Goal: Task Accomplishment & Management: Manage account settings

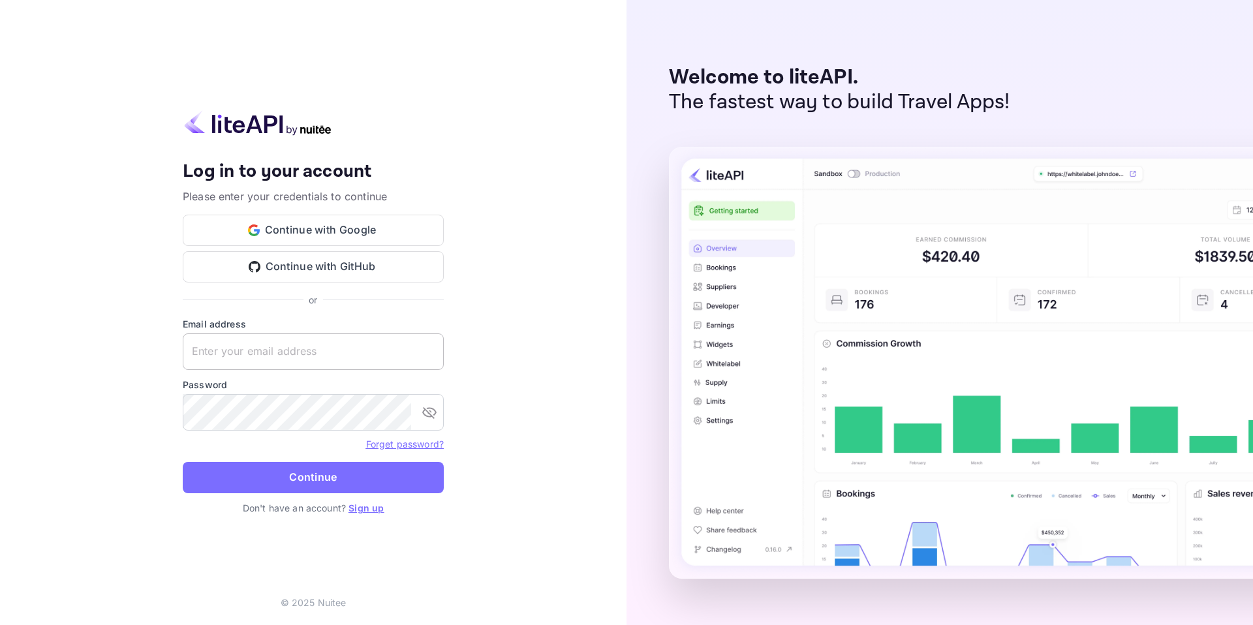
click at [228, 350] on input "text" at bounding box center [313, 351] width 261 height 37
type input "j.zamora@nuitee.com"
click at [421, 443] on link "Forget password?" at bounding box center [405, 443] width 78 height 11
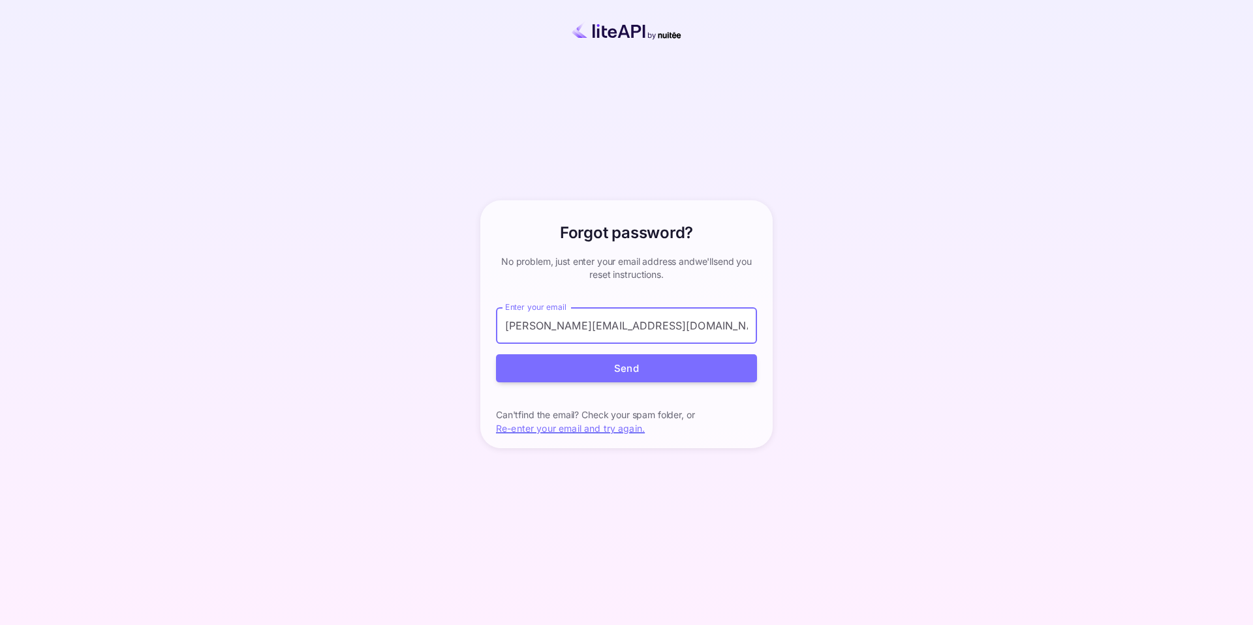
type input "j.zamora@nuitee.com"
click at [496, 354] on button "Send" at bounding box center [626, 368] width 261 height 28
click at [622, 369] on button "Send" at bounding box center [626, 368] width 261 height 28
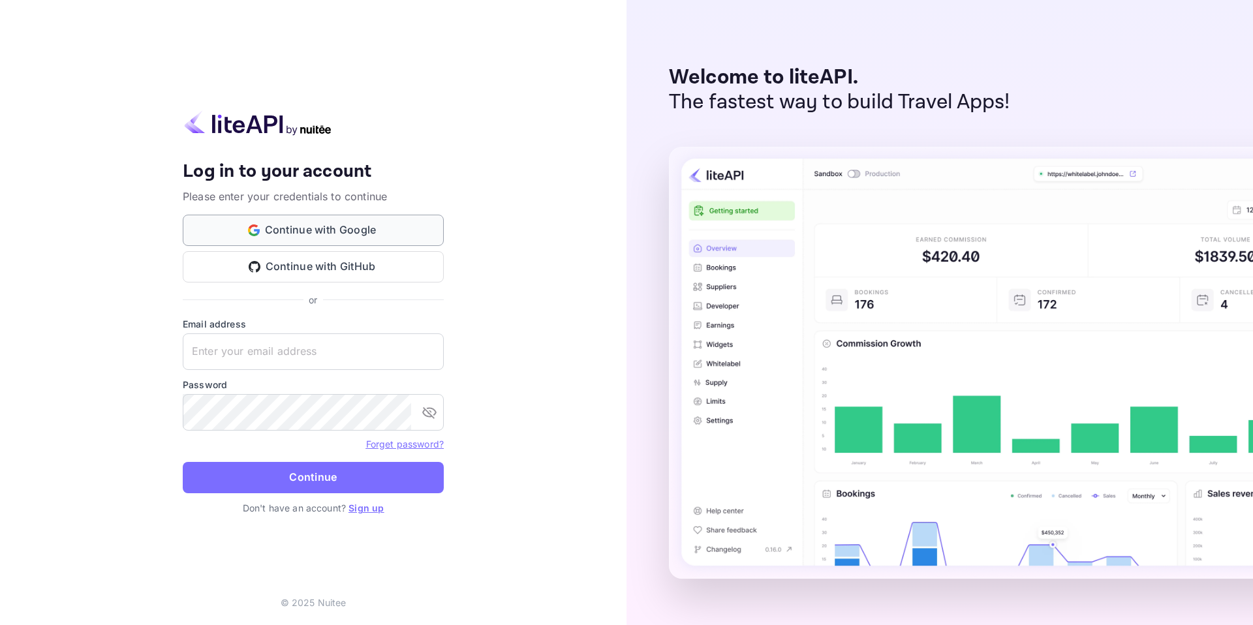
click at [300, 228] on button "Continue with Google" at bounding box center [313, 230] width 261 height 31
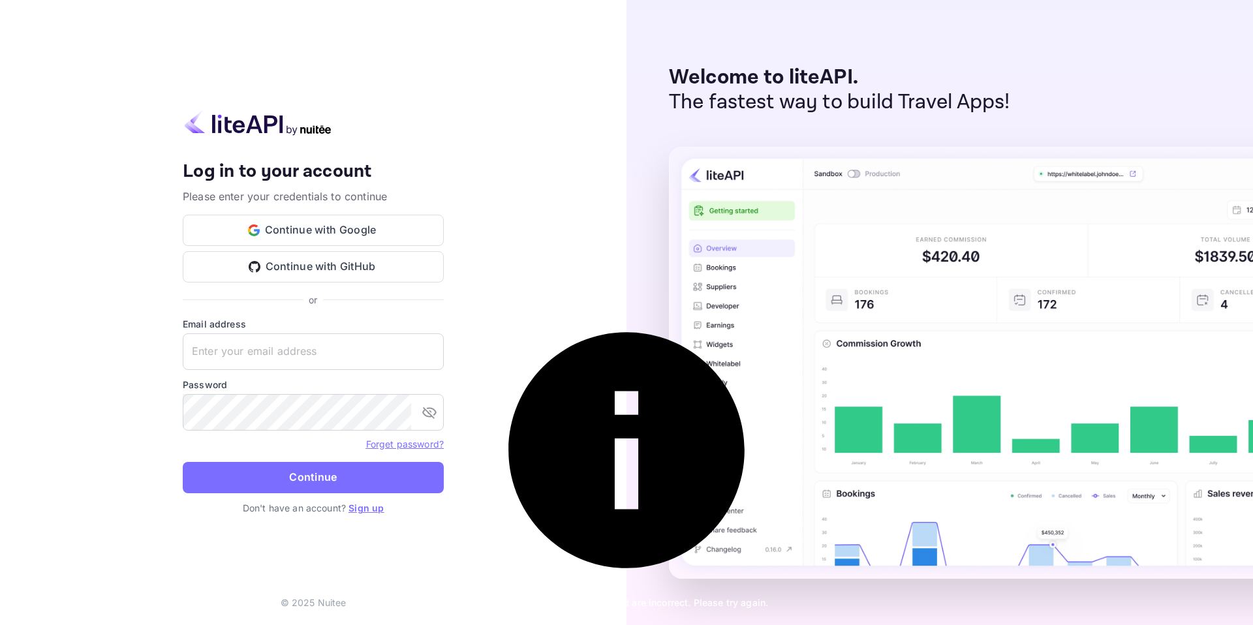
click at [525, 184] on div "Your account has been created successfully, a confirmation link has been sent t…" at bounding box center [313, 312] width 626 height 625
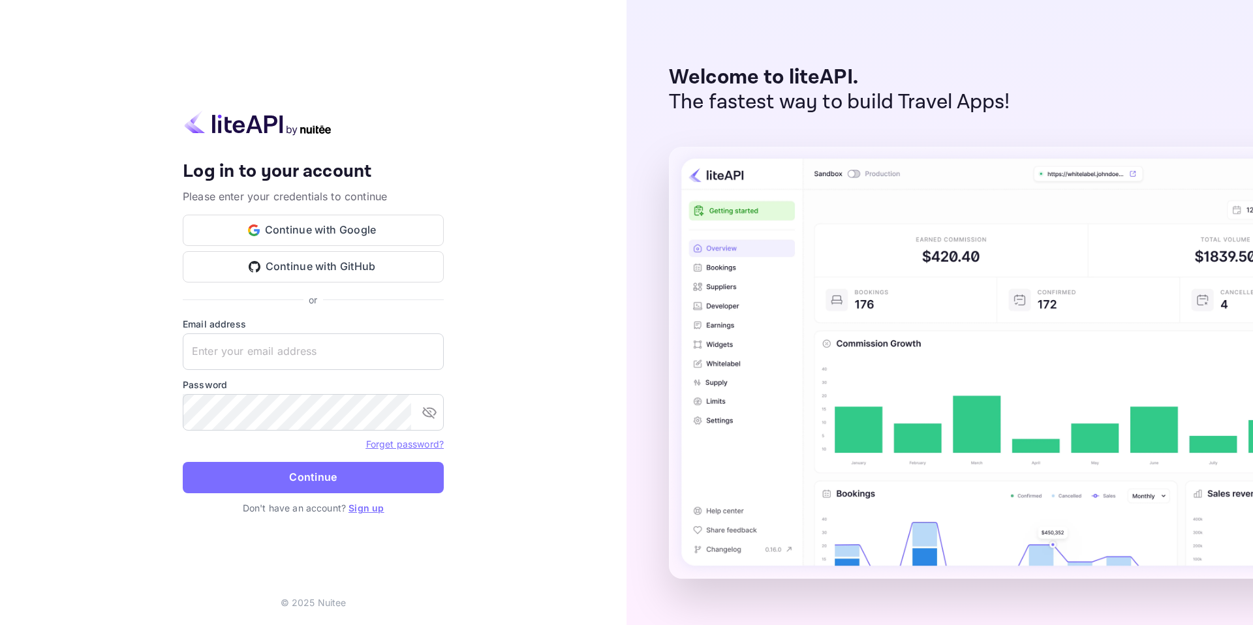
click at [367, 512] on link "Sign up" at bounding box center [365, 507] width 35 height 11
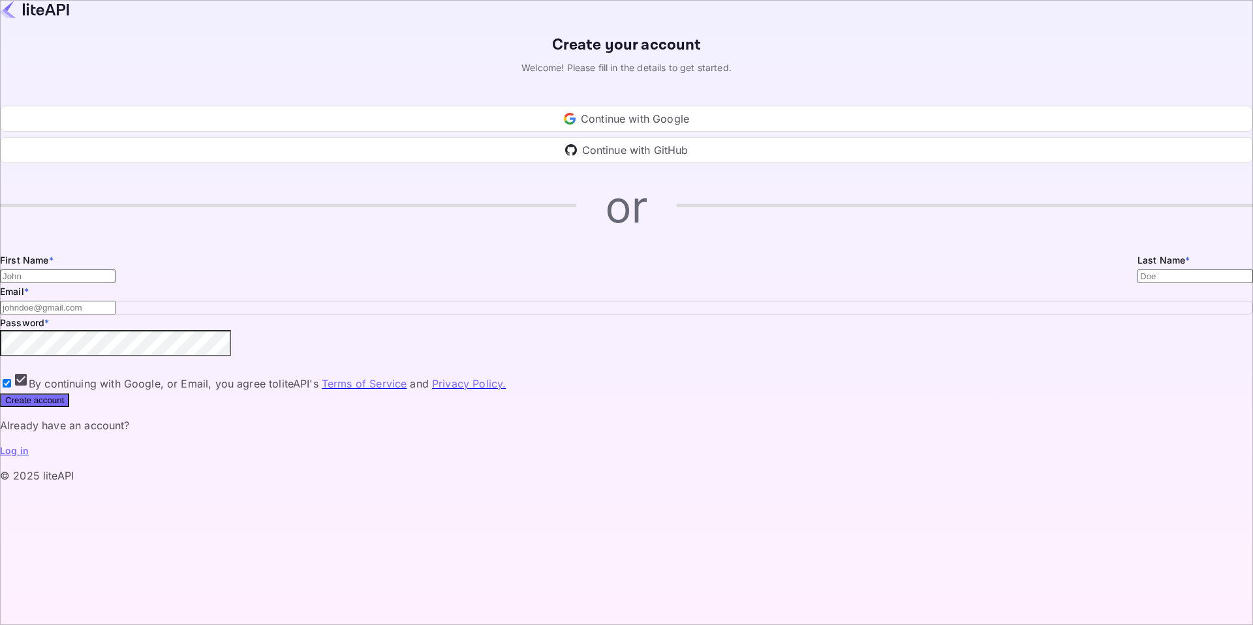
click at [115, 283] on input "Email *" at bounding box center [57, 276] width 115 height 14
type input "Jorge"
type input "Zamora"
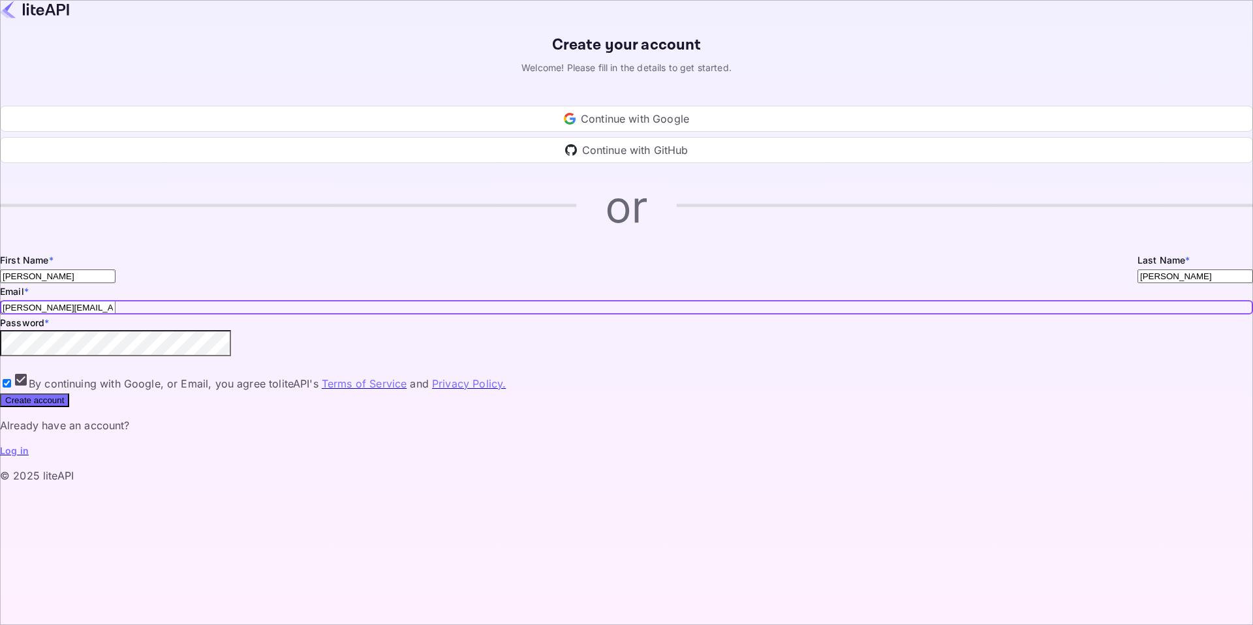
type input "j.zamora@nuitee.com"
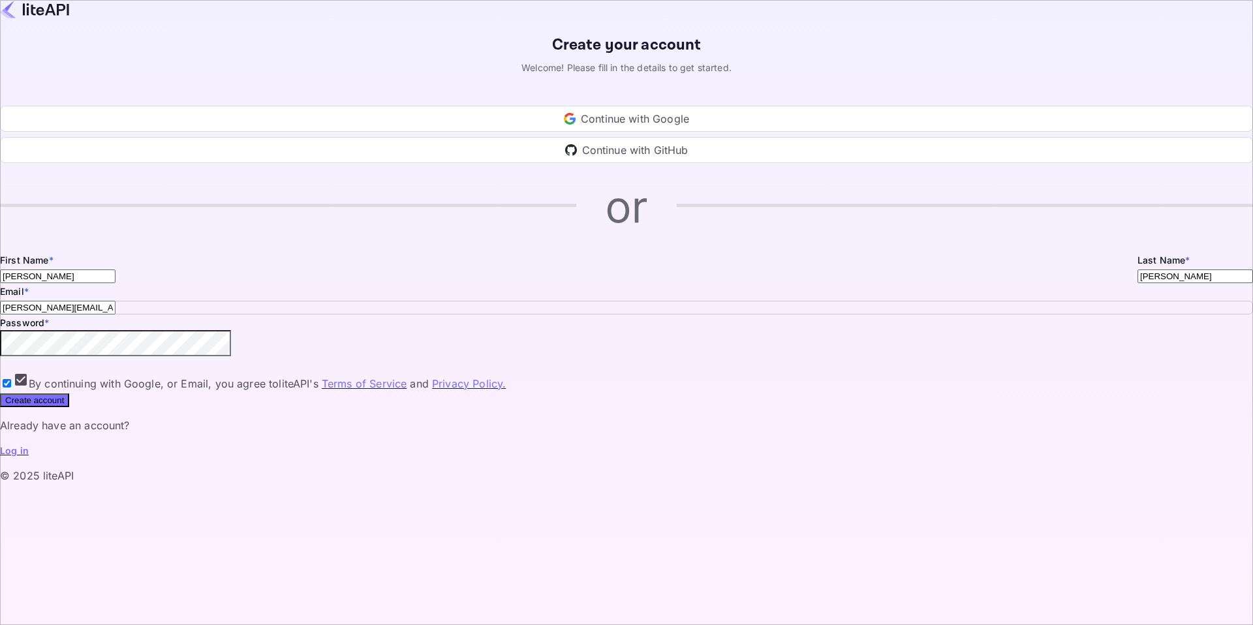
click at [10, 356] on icon "toggle password visibility" at bounding box center [10, 356] width 0 height 0
click at [609, 407] on form "First Name * Jorge ​ Last Name * ​ Email * j.zamora@nuitee.com ​ Password * ​ B…" at bounding box center [626, 329] width 1253 height 155
click at [69, 407] on button "Create account" at bounding box center [34, 400] width 69 height 14
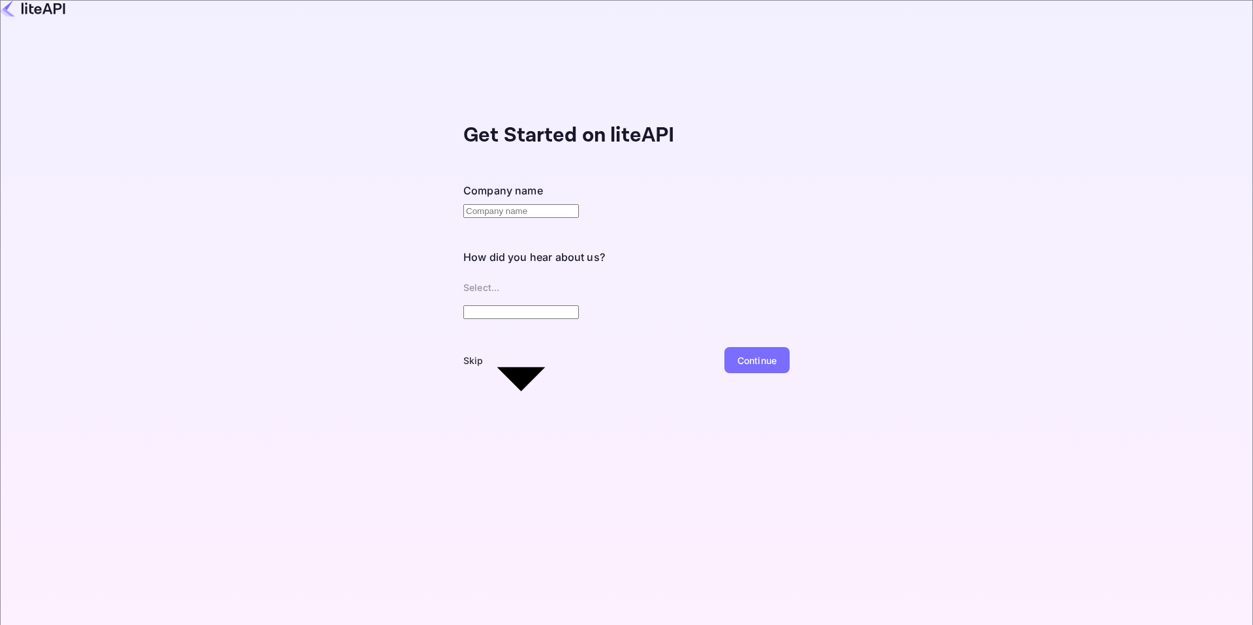
click at [463, 206] on input "text" at bounding box center [520, 211] width 115 height 14
type input "nuitee"
click at [311, 264] on body "Get Started on liteAPI Company name nuitee ​ How did you hear about us? Select.…" at bounding box center [626, 312] width 1253 height 625
type input "LinkedIn"
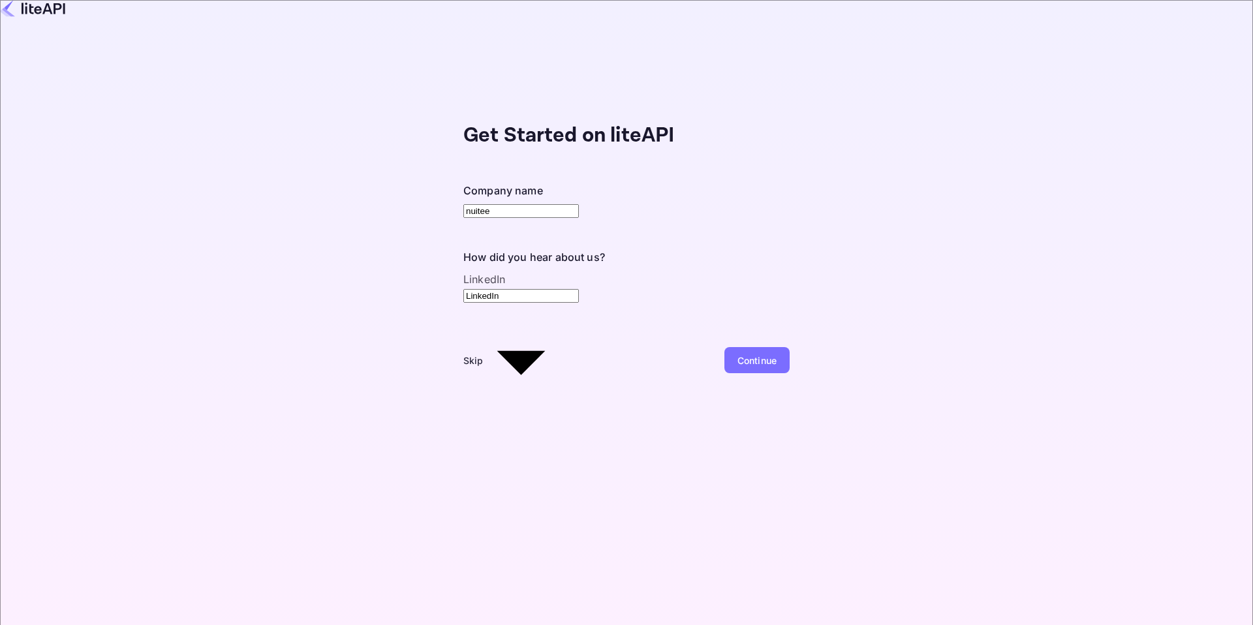
click at [463, 354] on div "Skip" at bounding box center [473, 361] width 20 height 14
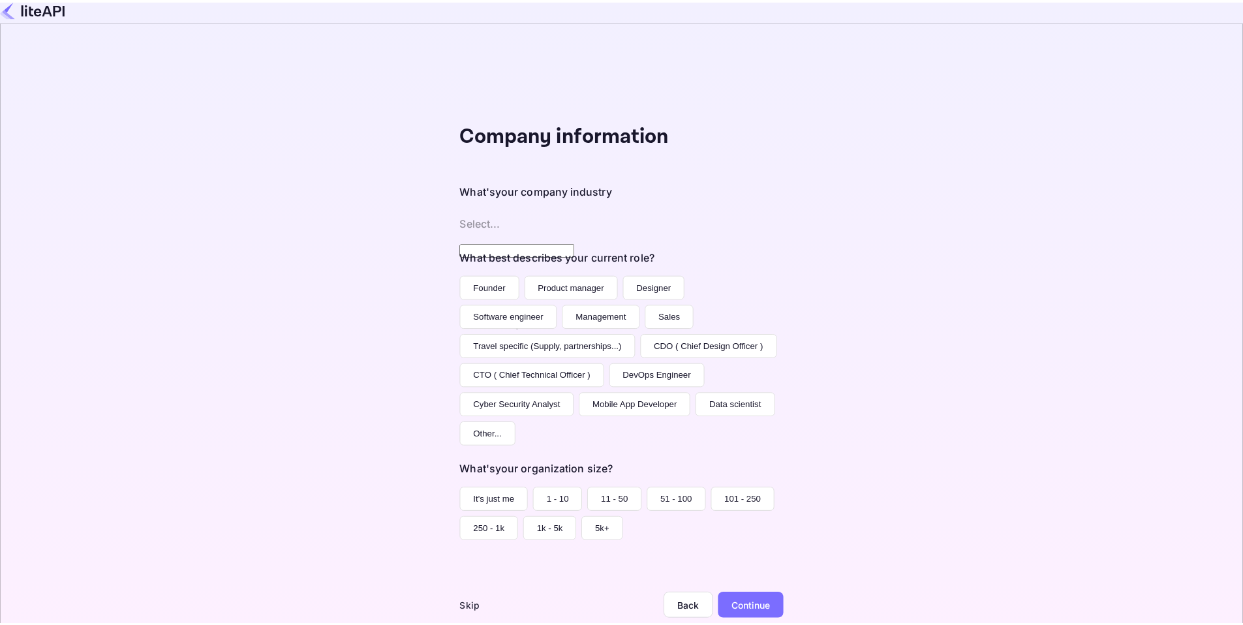
scroll to position [5, 0]
click at [463, 600] on div "Skip" at bounding box center [473, 607] width 20 height 14
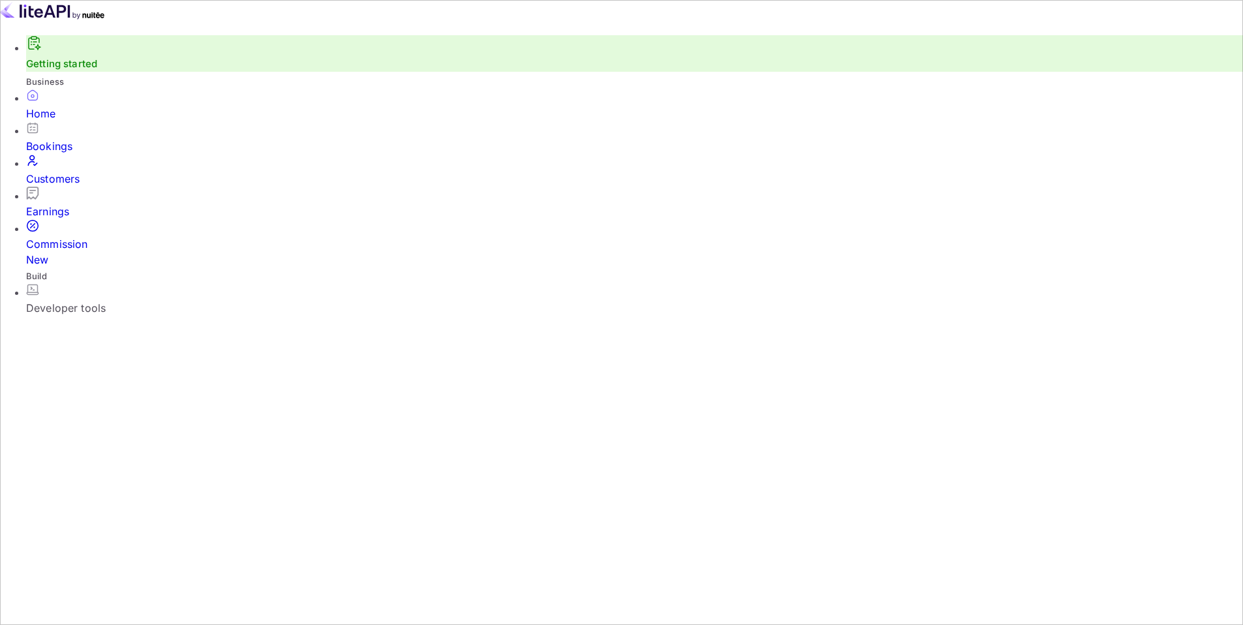
scroll to position [202, 329]
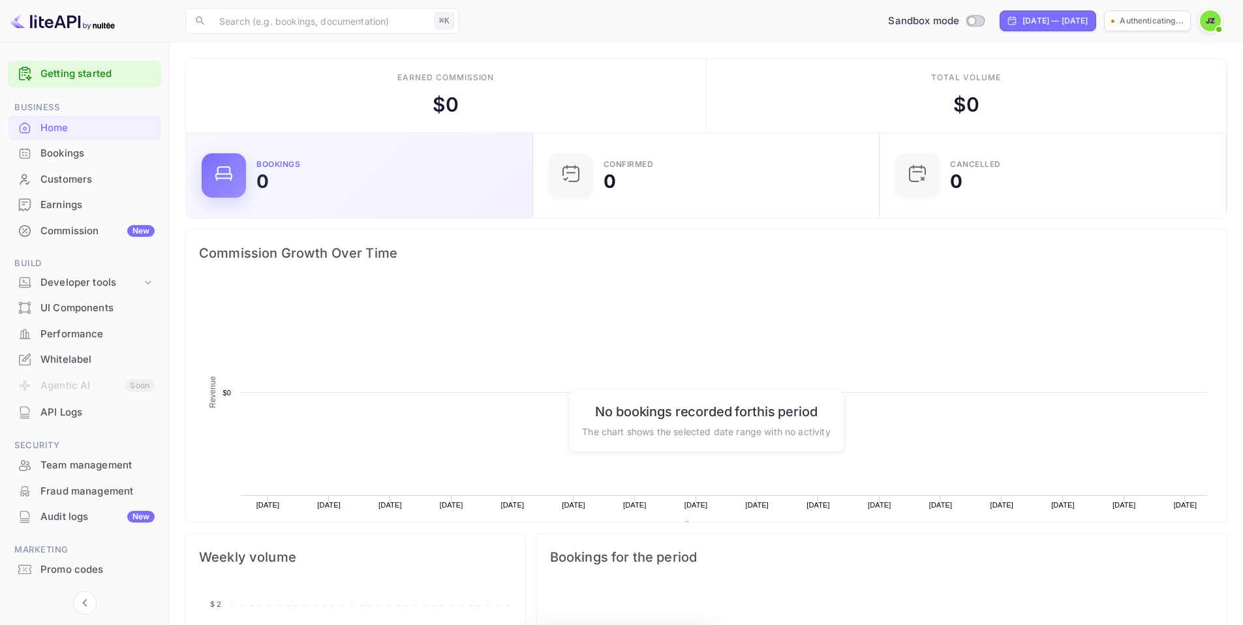
scroll to position [202, 329]
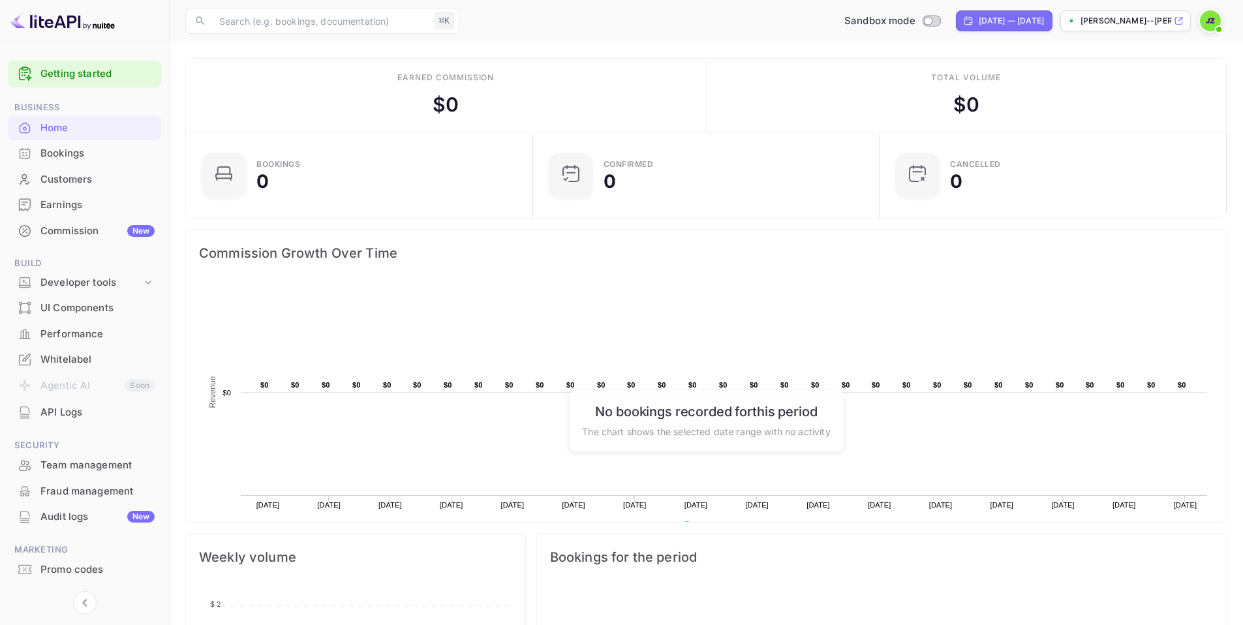
click at [1211, 26] on img at bounding box center [1210, 20] width 21 height 21
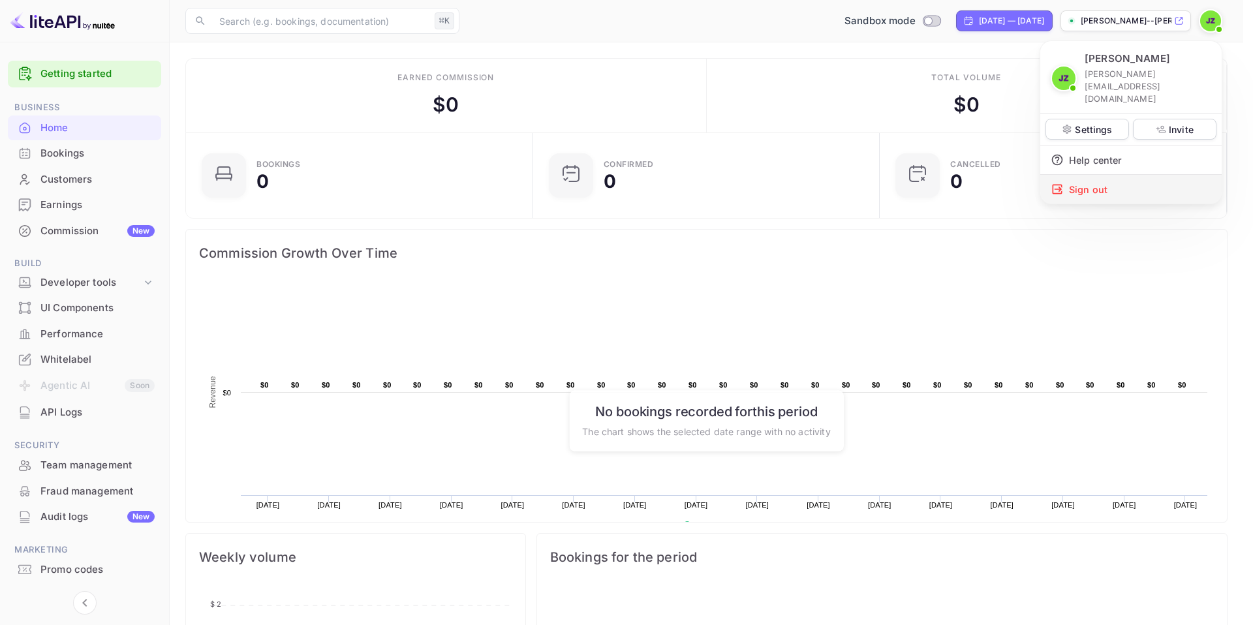
click at [1099, 175] on div "Sign out" at bounding box center [1130, 189] width 181 height 29
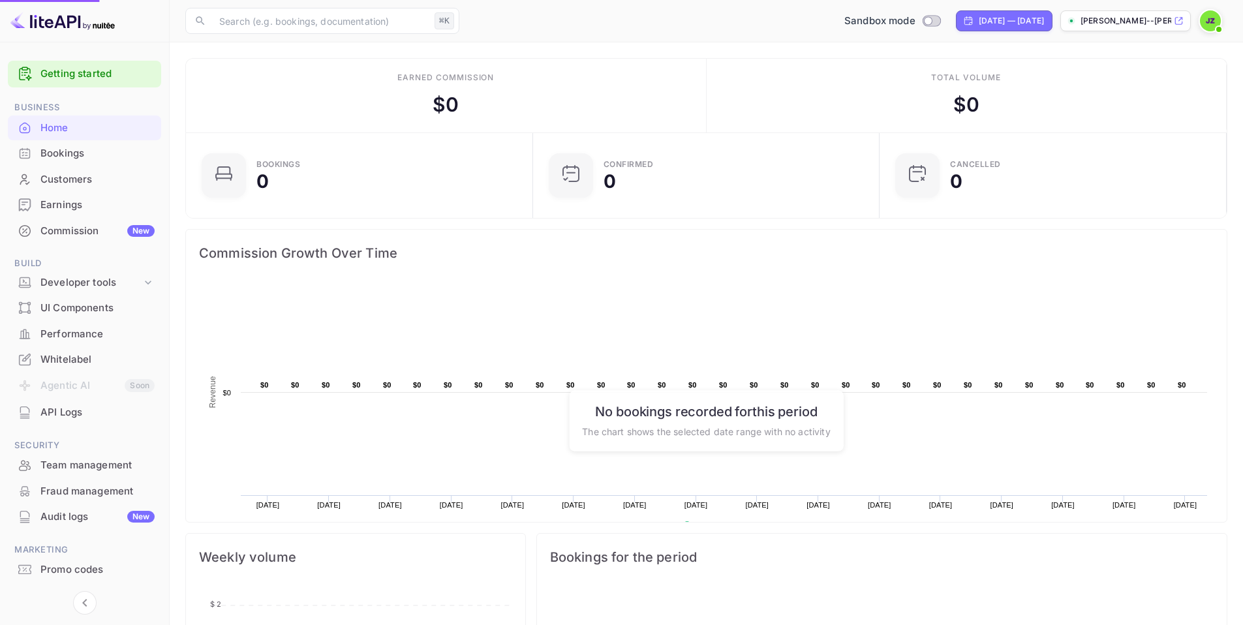
scroll to position [10, 10]
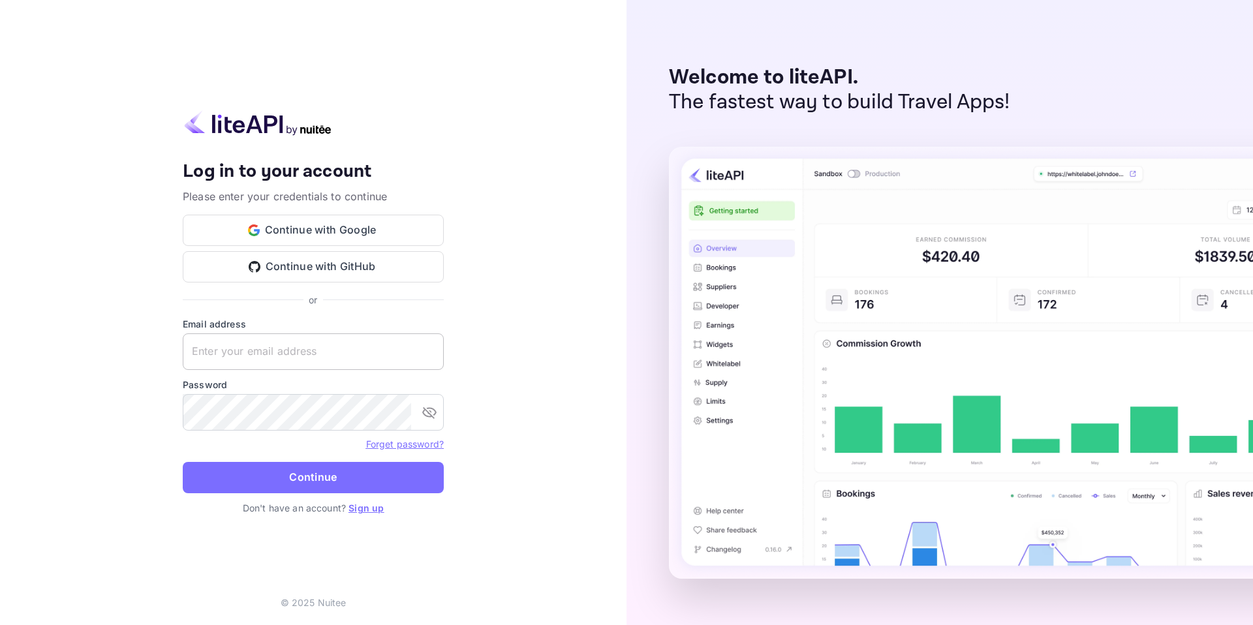
click at [318, 354] on input "text" at bounding box center [313, 351] width 261 height 37
click at [299, 464] on button "Continue" at bounding box center [313, 477] width 261 height 31
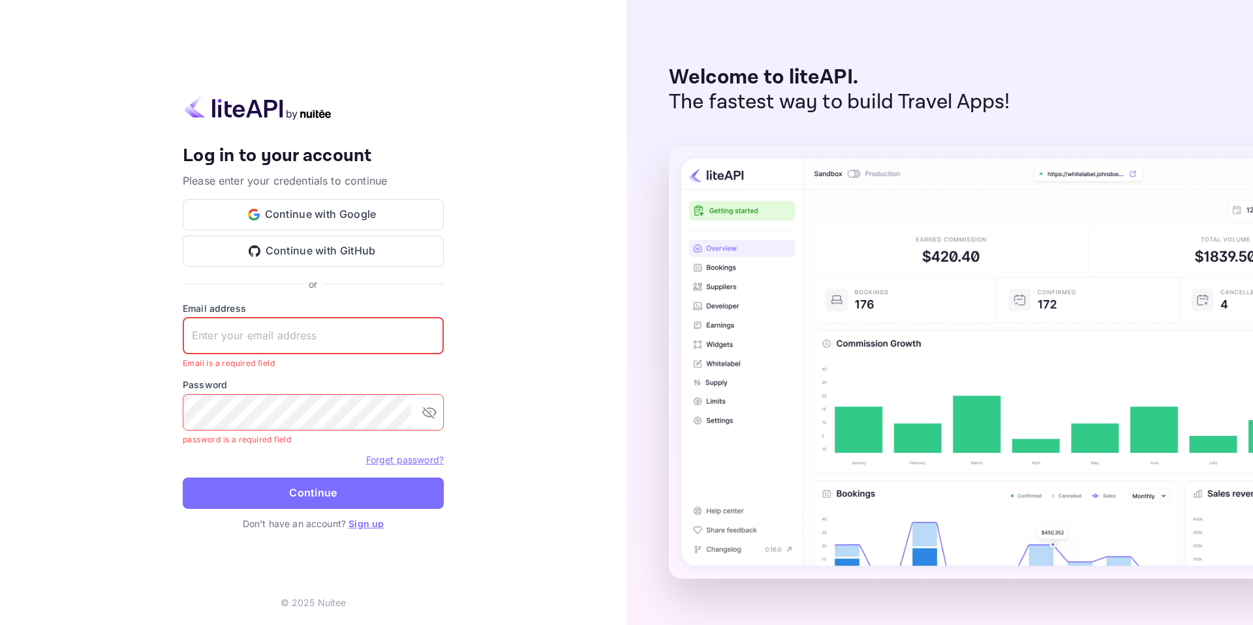
click at [399, 454] on link "Forget password?" at bounding box center [405, 459] width 78 height 11
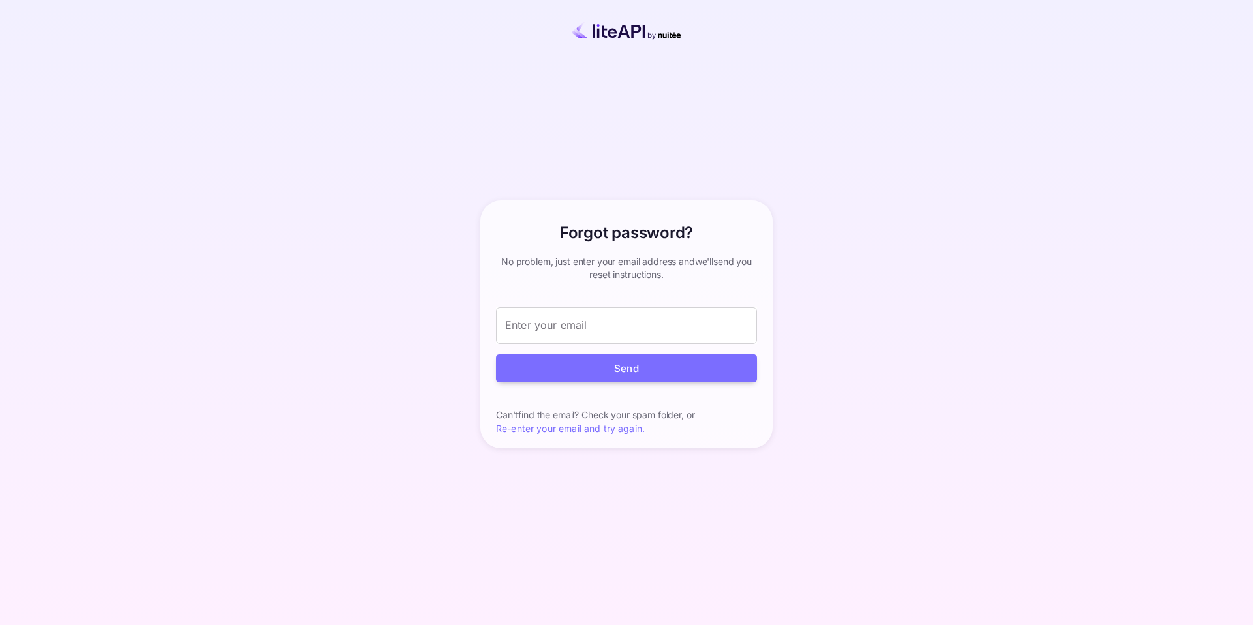
click at [400, 459] on div "Forgot password? your account has been created successfully, a confirmation lin…" at bounding box center [626, 324] width 1138 height 569
click at [502, 333] on input "Enter your email" at bounding box center [626, 325] width 261 height 37
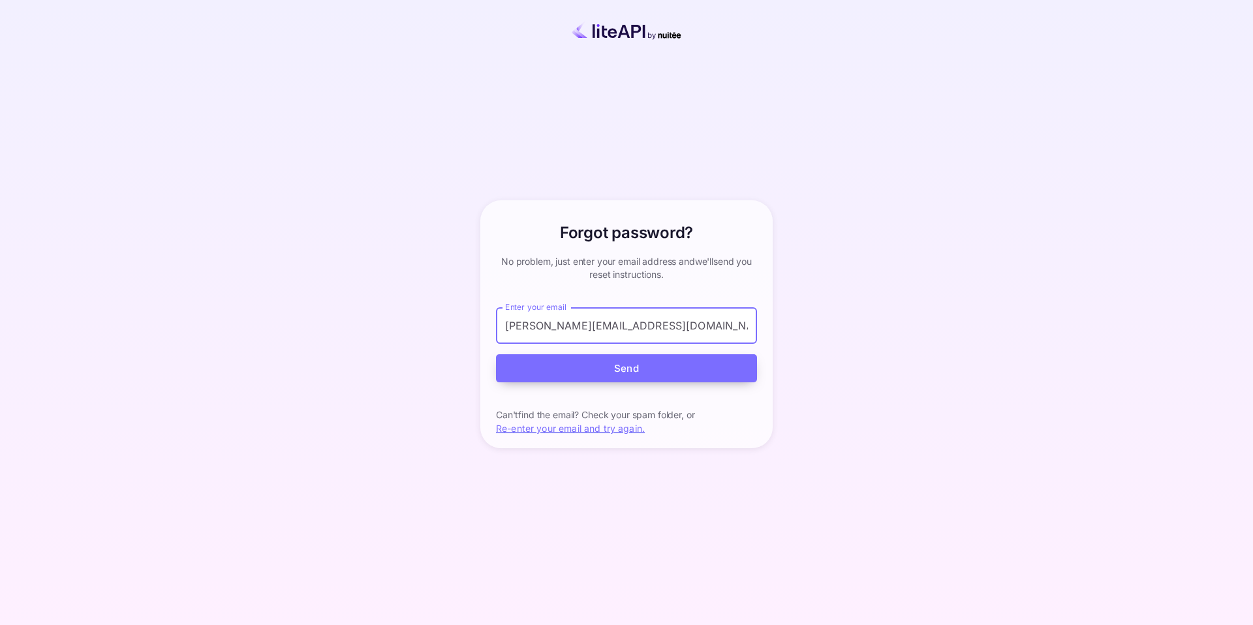
type input "j.zamora@nuitee.com"
click at [534, 369] on button "Send" at bounding box center [626, 368] width 261 height 28
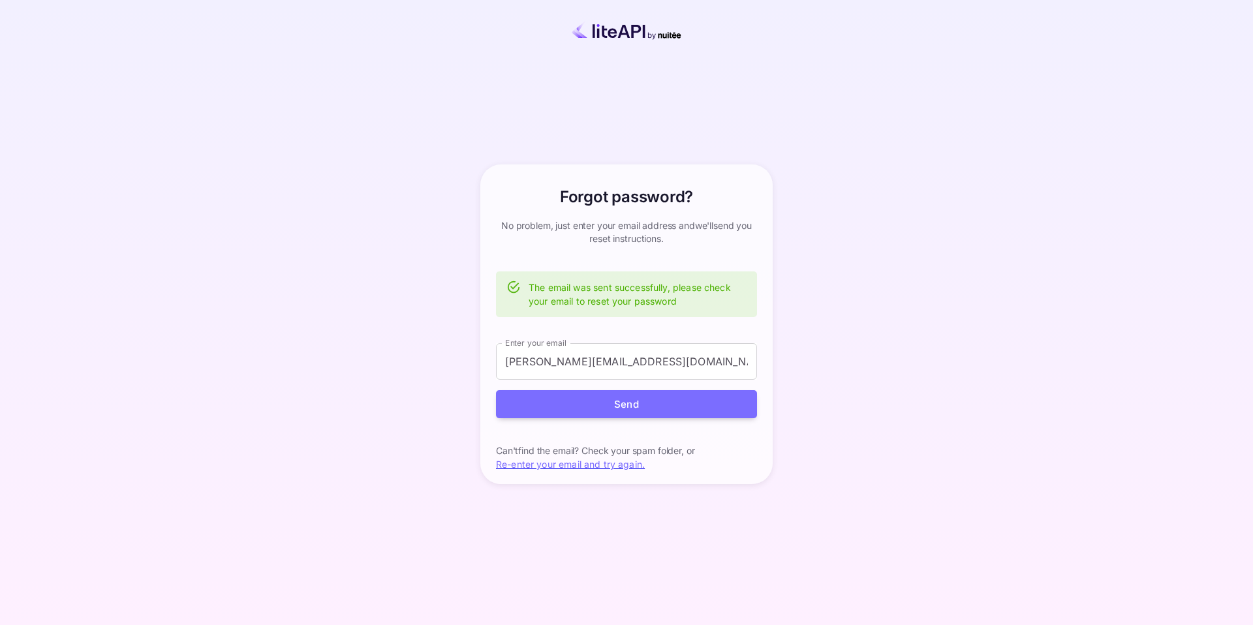
click at [606, 32] on img at bounding box center [626, 30] width 150 height 19
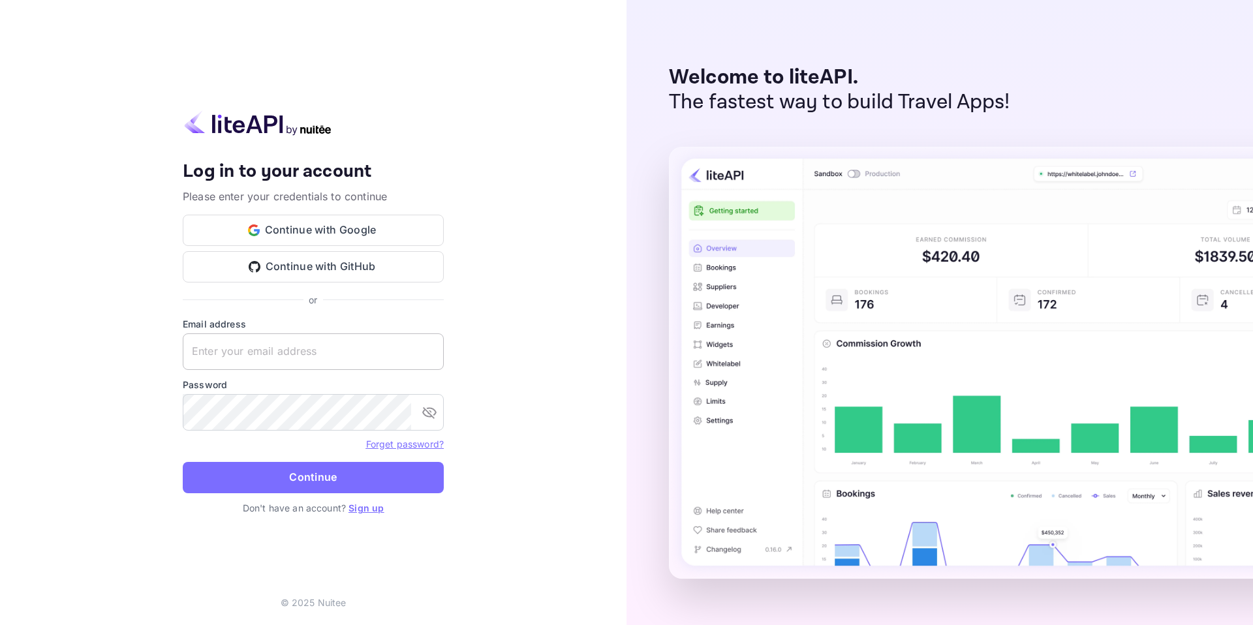
drag, startPoint x: 253, startPoint y: 366, endPoint x: 265, endPoint y: 359, distance: 13.4
click at [254, 365] on input "text" at bounding box center [313, 351] width 261 height 37
type input "j.zamora@nuitee.com"
click at [183, 462] on button "Continue" at bounding box center [313, 477] width 261 height 31
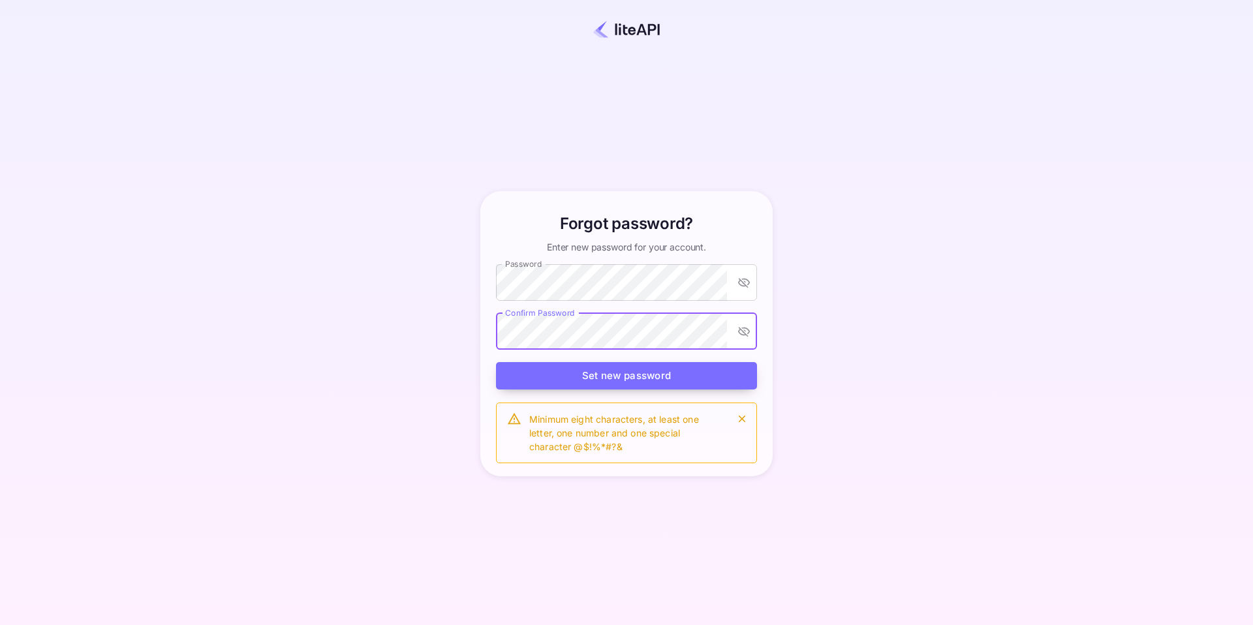
click at [523, 373] on button "Set new password" at bounding box center [626, 376] width 261 height 28
